Goal: Check status

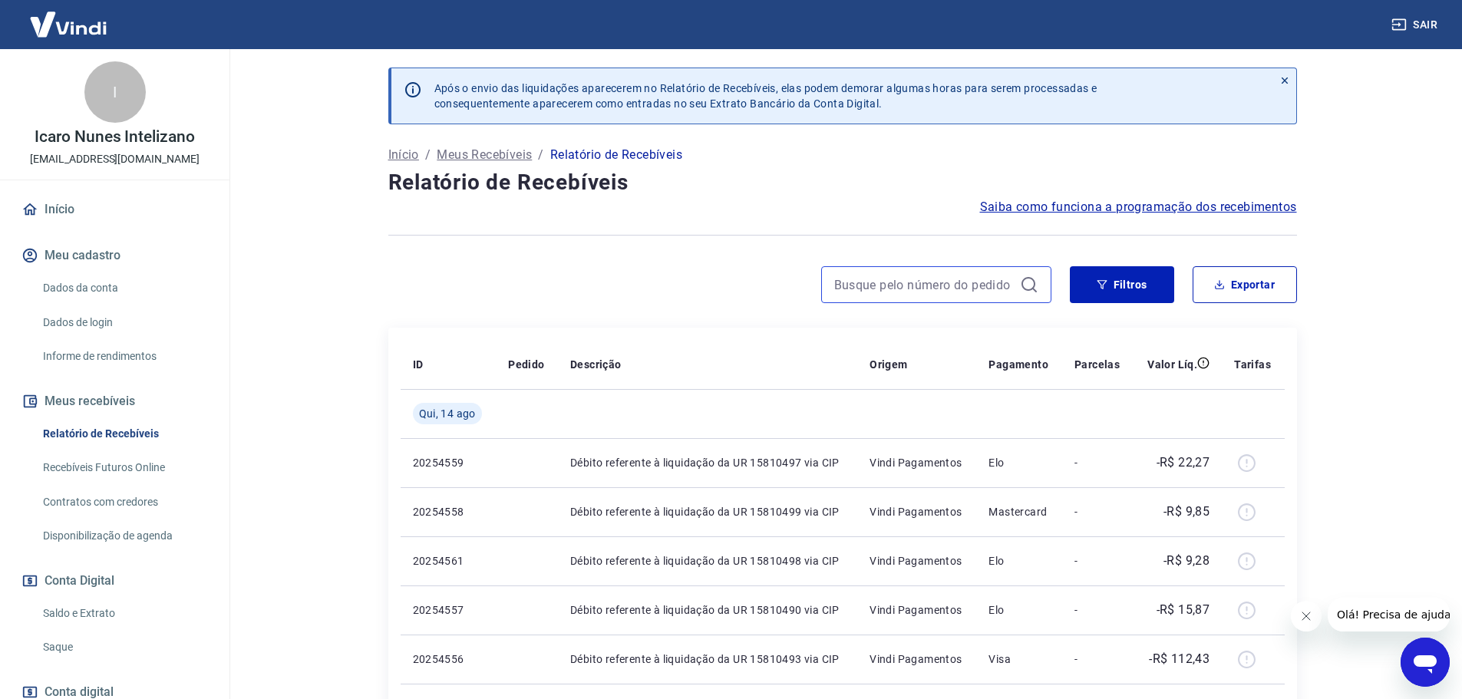
click at [934, 293] on input at bounding box center [924, 284] width 180 height 23
type input "6755257"
click at [88, 35] on img at bounding box center [68, 24] width 100 height 47
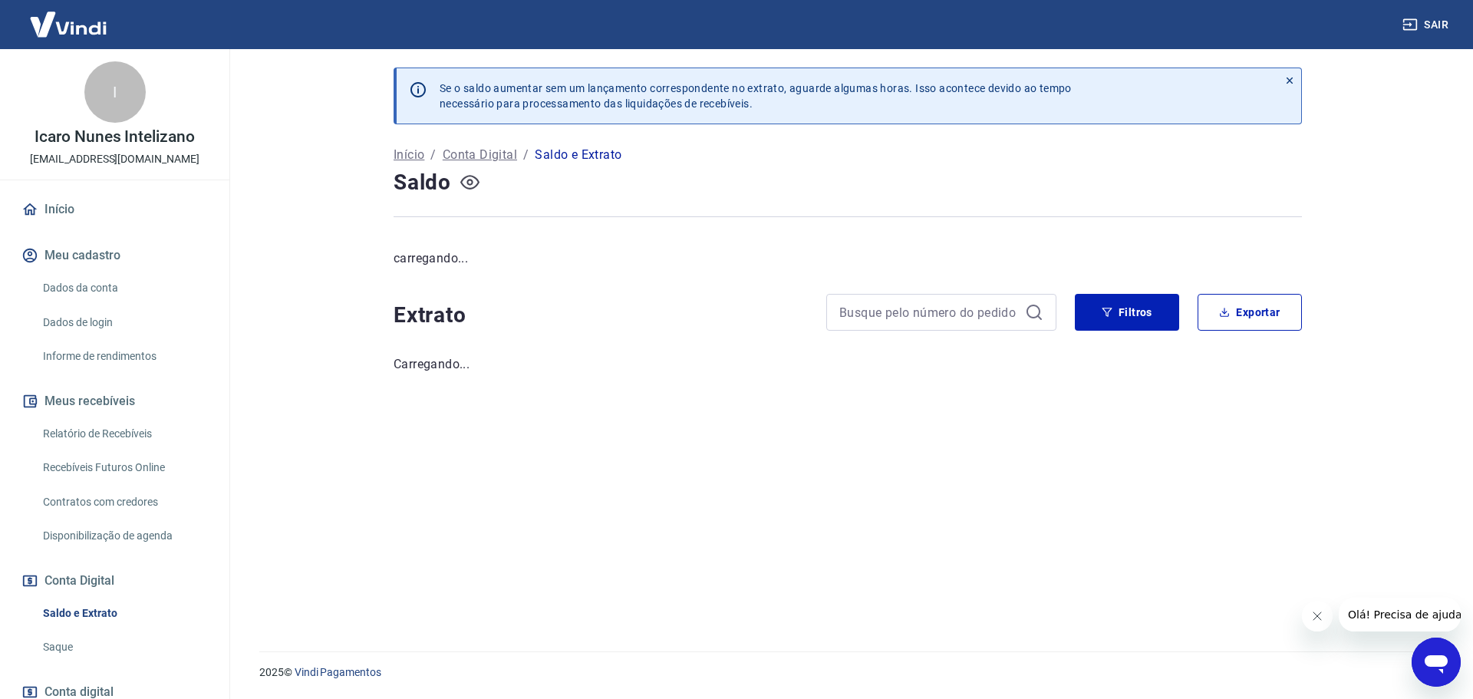
click at [476, 177] on icon "button" at bounding box center [469, 182] width 19 height 19
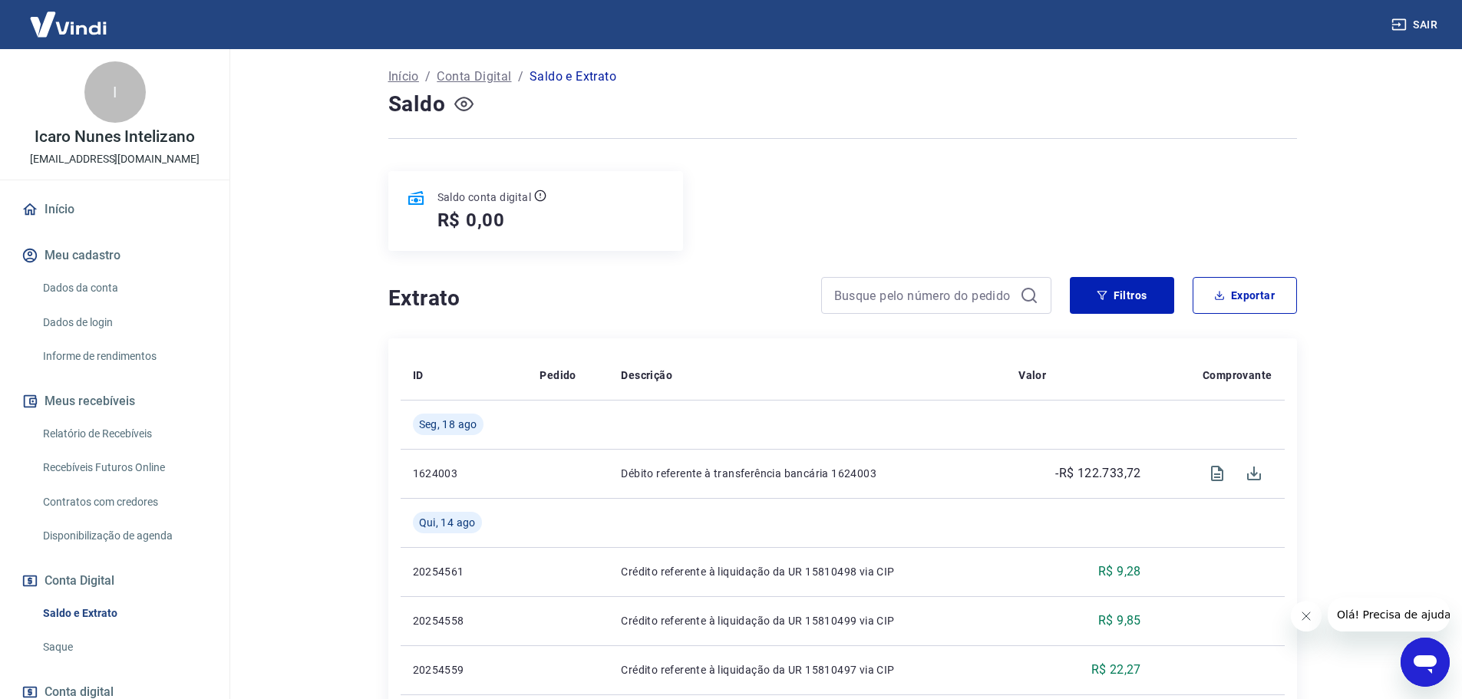
scroll to position [77, 0]
